Goal: Check status: Check status

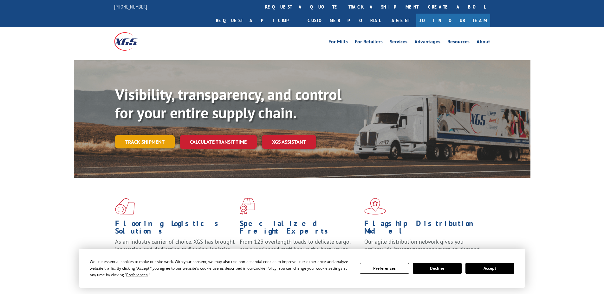
click at [143, 135] on link "Track shipment" at bounding box center [145, 141] width 60 height 13
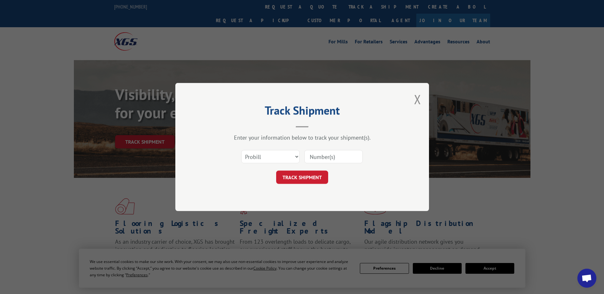
click at [316, 155] on input at bounding box center [333, 156] width 58 height 13
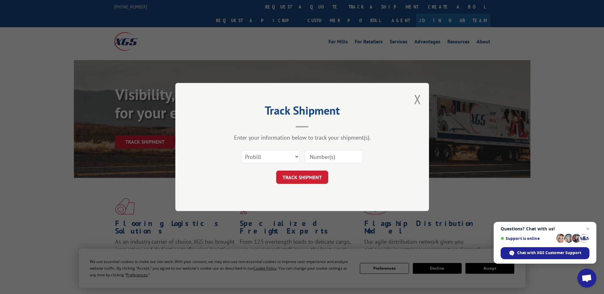
paste input "17470224"
type input "17470224"
click at [307, 176] on button "TRACK SHIPMENT" at bounding box center [302, 177] width 52 height 13
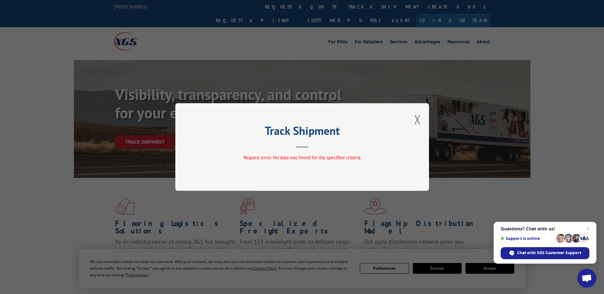
click at [422, 118] on div "Track Shipment Request error: No data was found for the specified criteria." at bounding box center [302, 147] width 254 height 88
click at [421, 117] on div "Track Shipment Request error: No data was found for the specified criteria." at bounding box center [302, 147] width 254 height 88
click at [418, 116] on button "Close modal" at bounding box center [417, 119] width 7 height 17
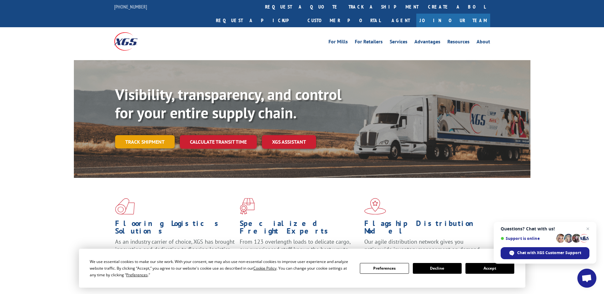
click at [145, 135] on link "Track shipment" at bounding box center [145, 141] width 60 height 13
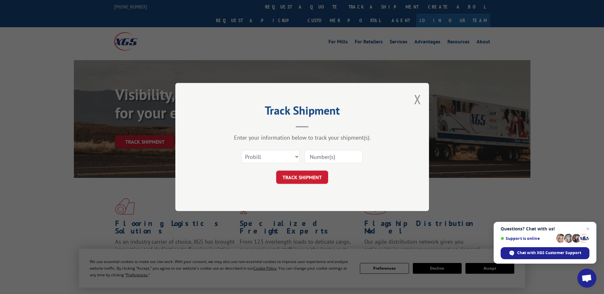
click at [309, 155] on input at bounding box center [333, 156] width 58 height 13
paste input "17470224"
type input "17470224"
click at [292, 179] on button "TRACK SHIPMENT" at bounding box center [302, 177] width 52 height 13
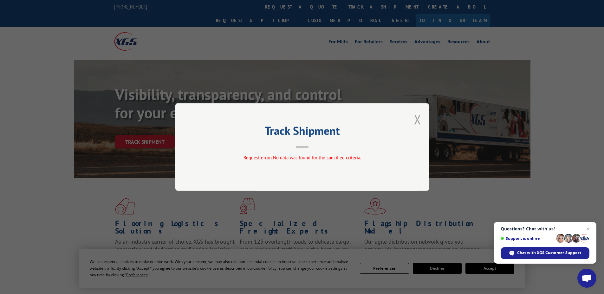
click at [417, 118] on button "Close modal" at bounding box center [417, 119] width 7 height 17
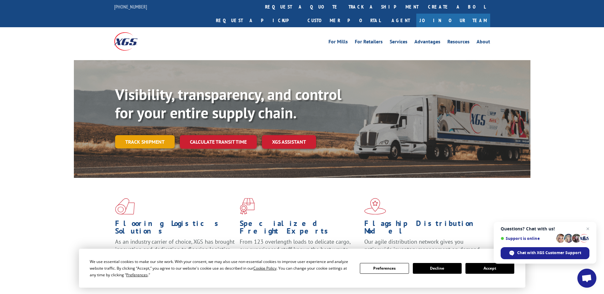
click at [163, 135] on link "Track shipment" at bounding box center [145, 141] width 60 height 13
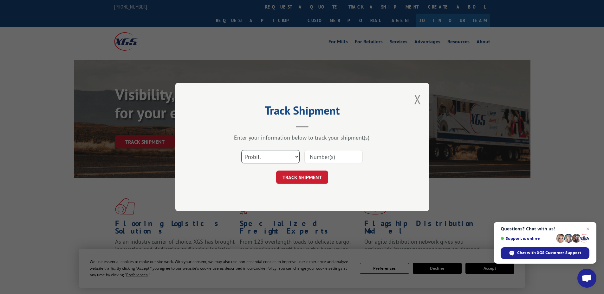
click at [245, 153] on select "Select category... Probill BOL PO" at bounding box center [270, 156] width 58 height 13
select select "bol"
click at [241, 150] on select "Select category... Probill BOL PO" at bounding box center [270, 156] width 58 height 13
click at [312, 159] on input at bounding box center [333, 156] width 58 height 13
paste input "6016722"
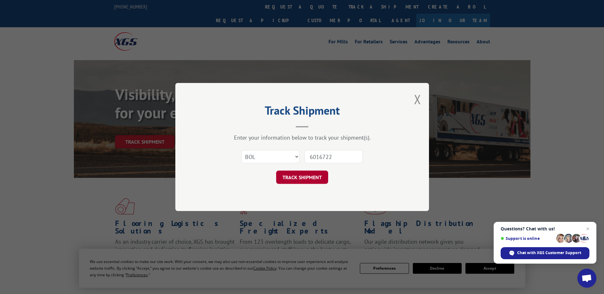
type input "6016722"
click at [292, 175] on button "TRACK SHIPMENT" at bounding box center [302, 177] width 52 height 13
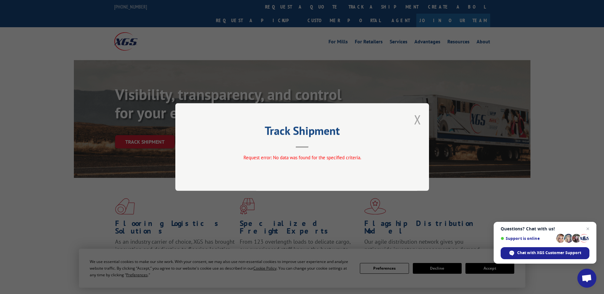
click at [416, 118] on button "Close modal" at bounding box center [417, 119] width 7 height 17
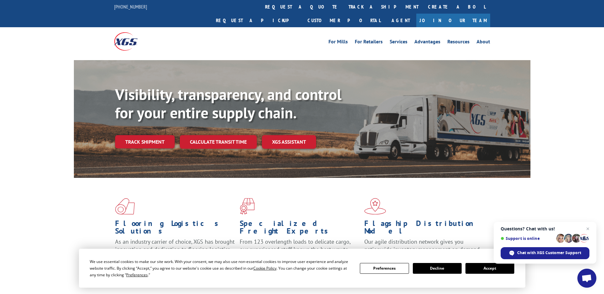
click at [136, 135] on link "Track shipment" at bounding box center [145, 141] width 60 height 13
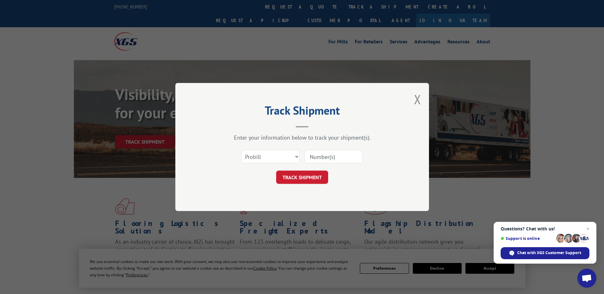
click at [312, 153] on input at bounding box center [333, 156] width 58 height 13
paste input "42515698"
type input "42515698"
click at [282, 157] on select "Select category... Probill BOL PO" at bounding box center [270, 156] width 58 height 13
select select "po"
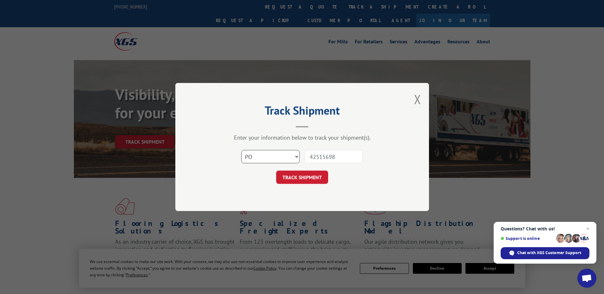
click at [241, 150] on select "Select category... Probill BOL PO" at bounding box center [270, 156] width 58 height 13
click at [312, 179] on button "TRACK SHIPMENT" at bounding box center [302, 177] width 52 height 13
